Goal: Information Seeking & Learning: Learn about a topic

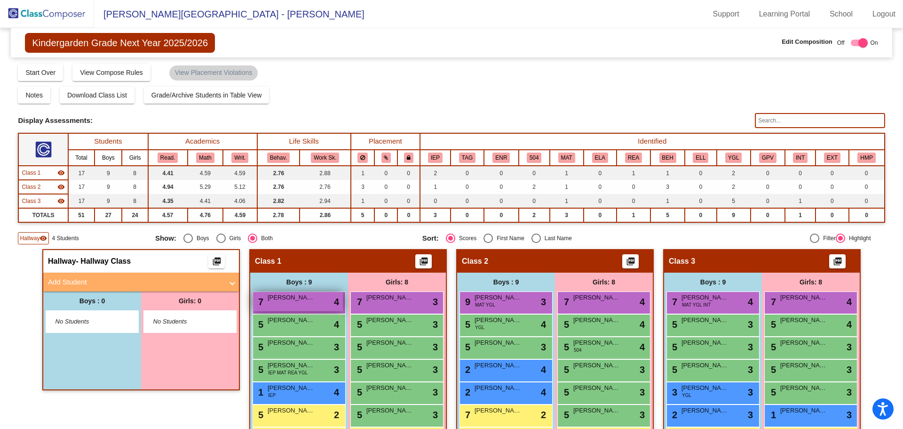
click at [276, 298] on span "[PERSON_NAME]" at bounding box center [291, 297] width 47 height 9
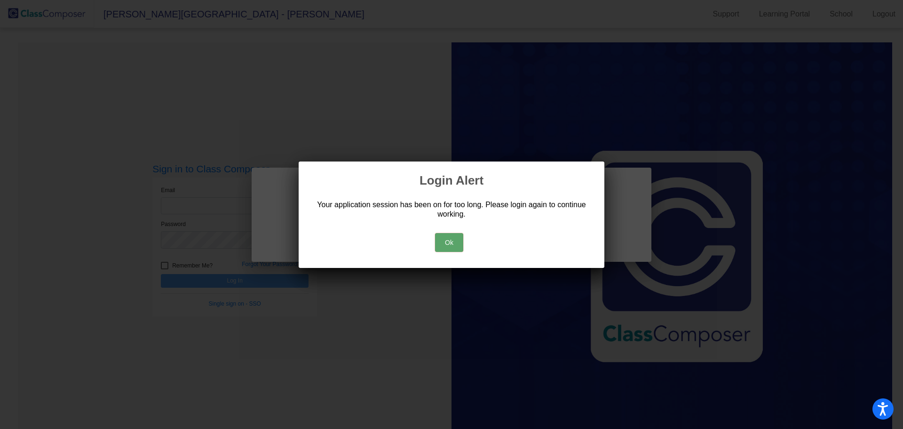
drag, startPoint x: 432, startPoint y: 251, endPoint x: 443, endPoint y: 246, distance: 12.2
click at [433, 251] on div "Ok" at bounding box center [451, 239] width 283 height 33
click at [443, 245] on button "Ok" at bounding box center [449, 242] width 28 height 19
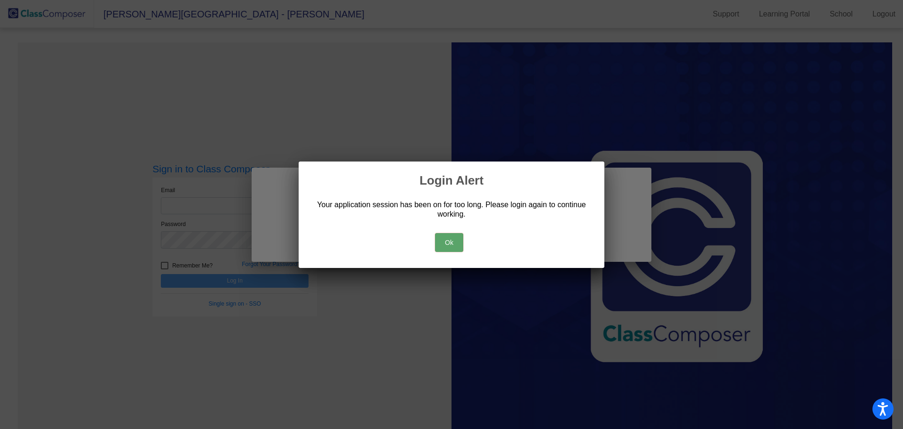
click at [453, 241] on button "Ok" at bounding box center [449, 242] width 28 height 19
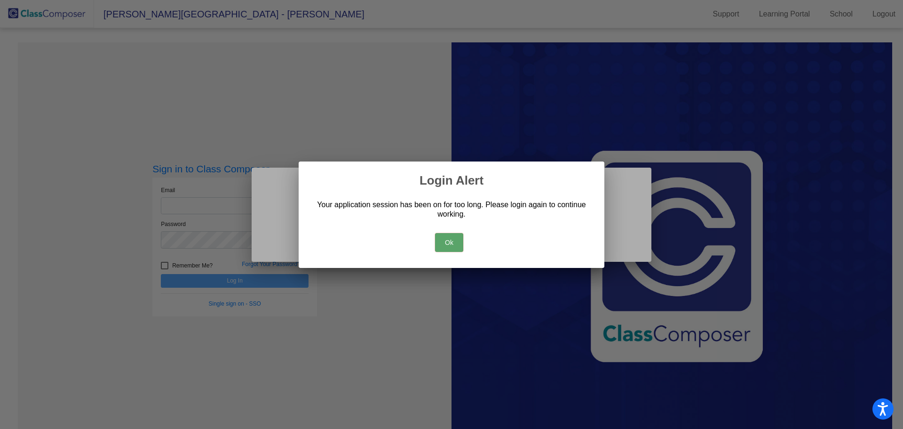
click at [447, 242] on button "Ok" at bounding box center [449, 242] width 28 height 19
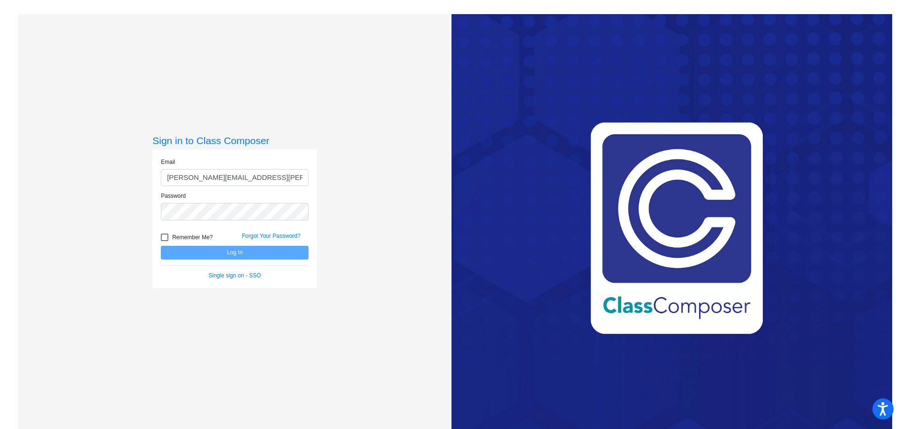
type input "[PERSON_NAME][EMAIL_ADDRESS][PERSON_NAME][DOMAIN_NAME]"
click at [161, 246] on button "Log In" at bounding box center [235, 253] width 148 height 14
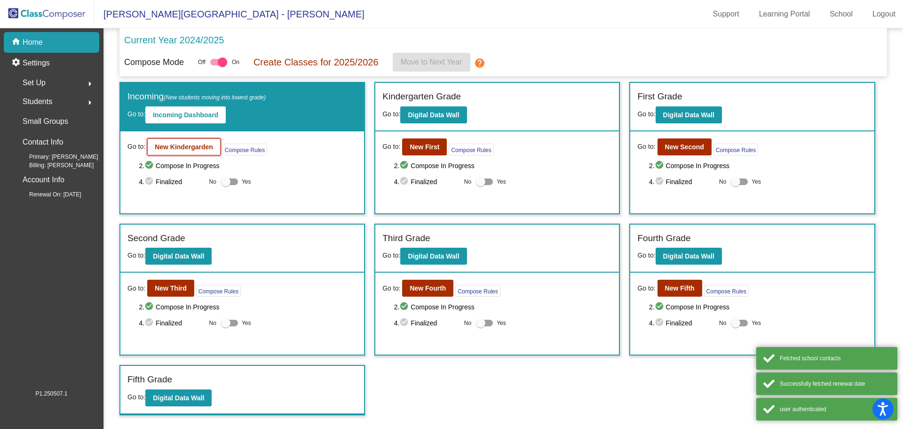
click at [212, 144] on b "New Kindergarden" at bounding box center [184, 147] width 58 height 8
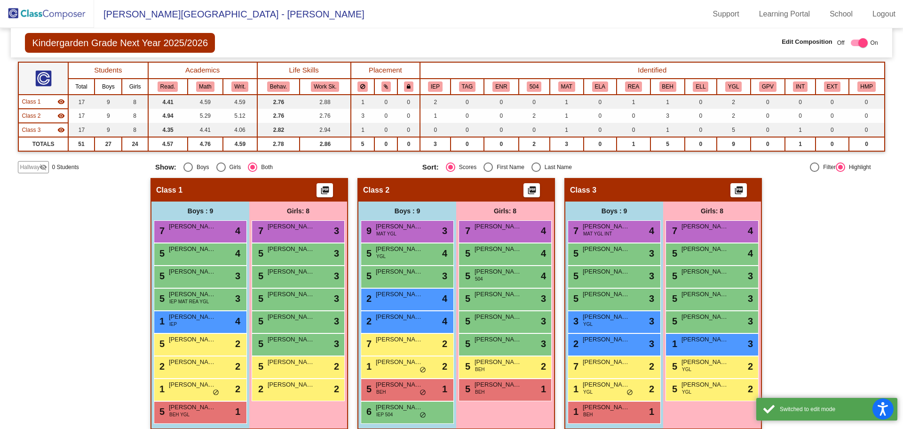
scroll to position [81, 0]
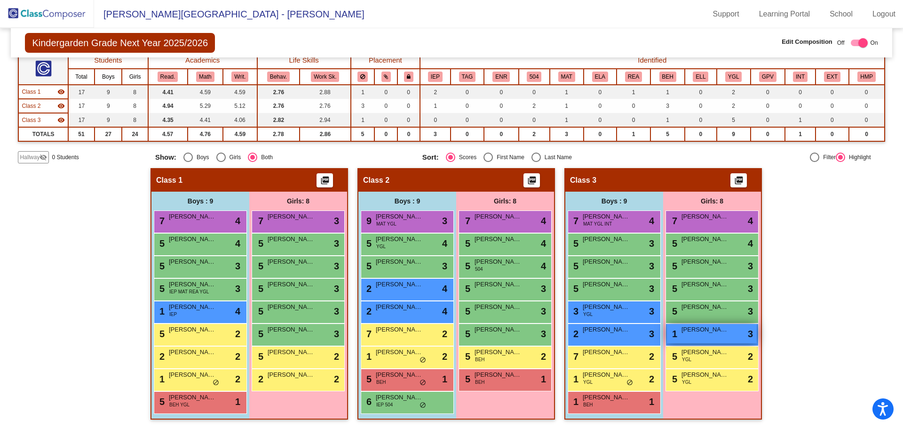
click at [719, 338] on div "1 [PERSON_NAME] lock do_not_disturb_alt 3" at bounding box center [712, 333] width 90 height 19
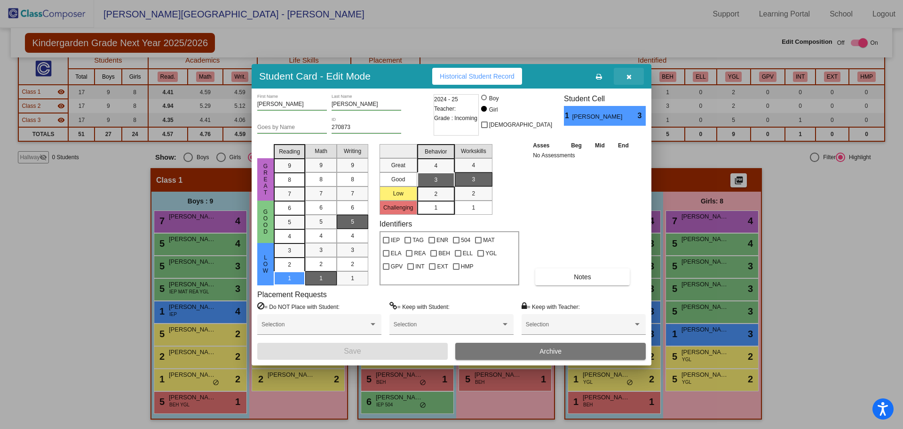
click at [627, 79] on icon "button" at bounding box center [629, 76] width 5 height 7
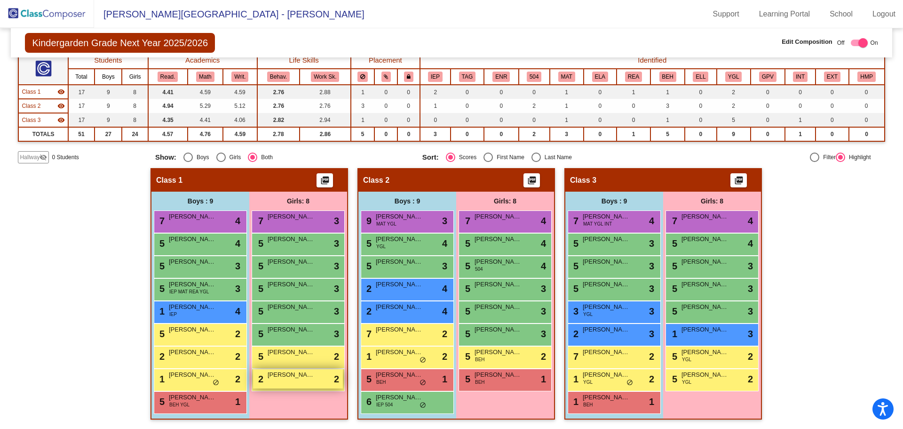
click at [286, 376] on span "[PERSON_NAME]" at bounding box center [291, 374] width 47 height 9
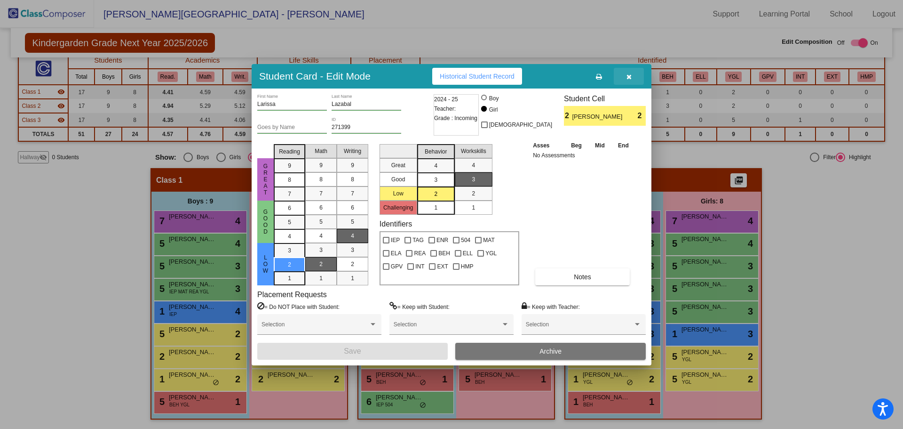
click at [625, 75] on button "button" at bounding box center [629, 76] width 30 height 17
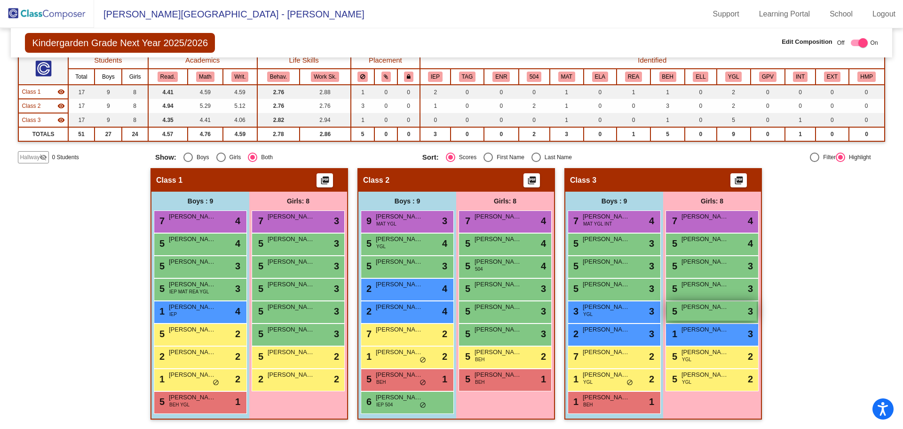
click at [719, 318] on div "5 [PERSON_NAME] lock do_not_disturb_alt 3" at bounding box center [712, 310] width 90 height 19
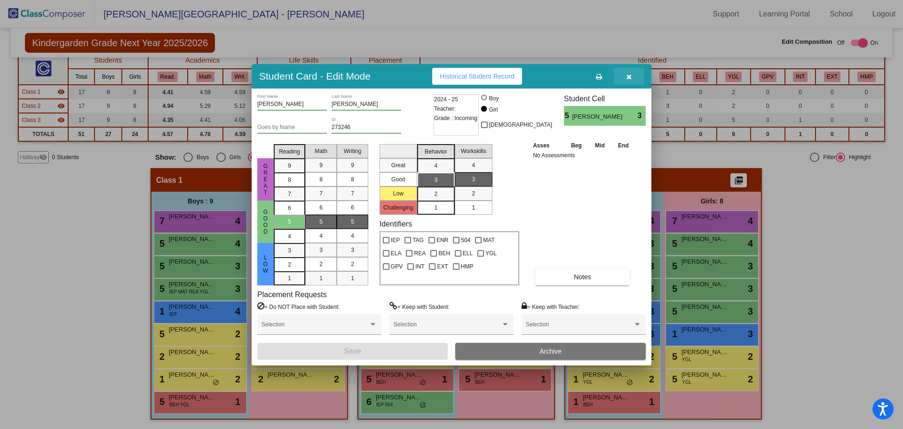
click at [626, 80] on button "button" at bounding box center [629, 76] width 30 height 17
